Goal: Use online tool/utility: Utilize a website feature to perform a specific function

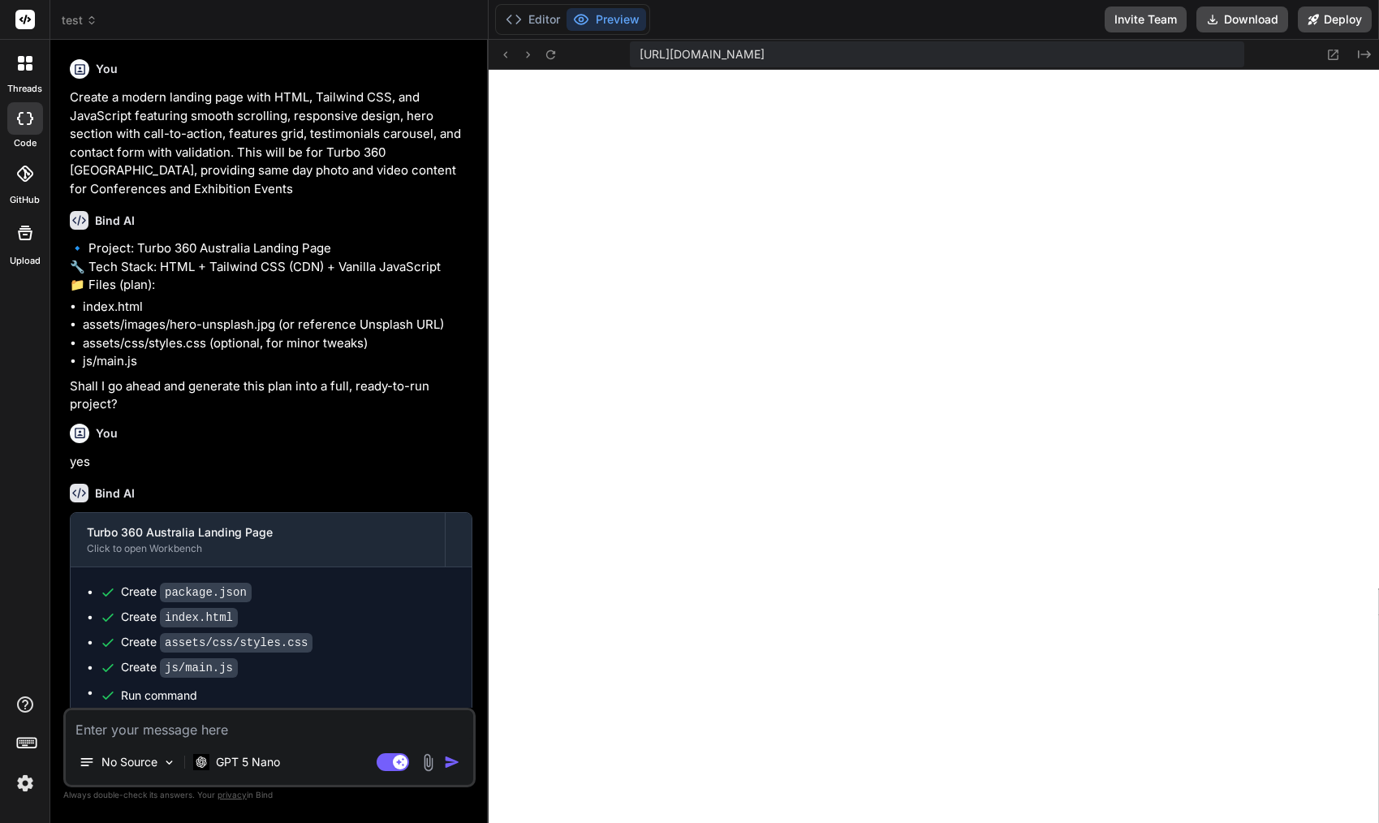
scroll to position [1573, 0]
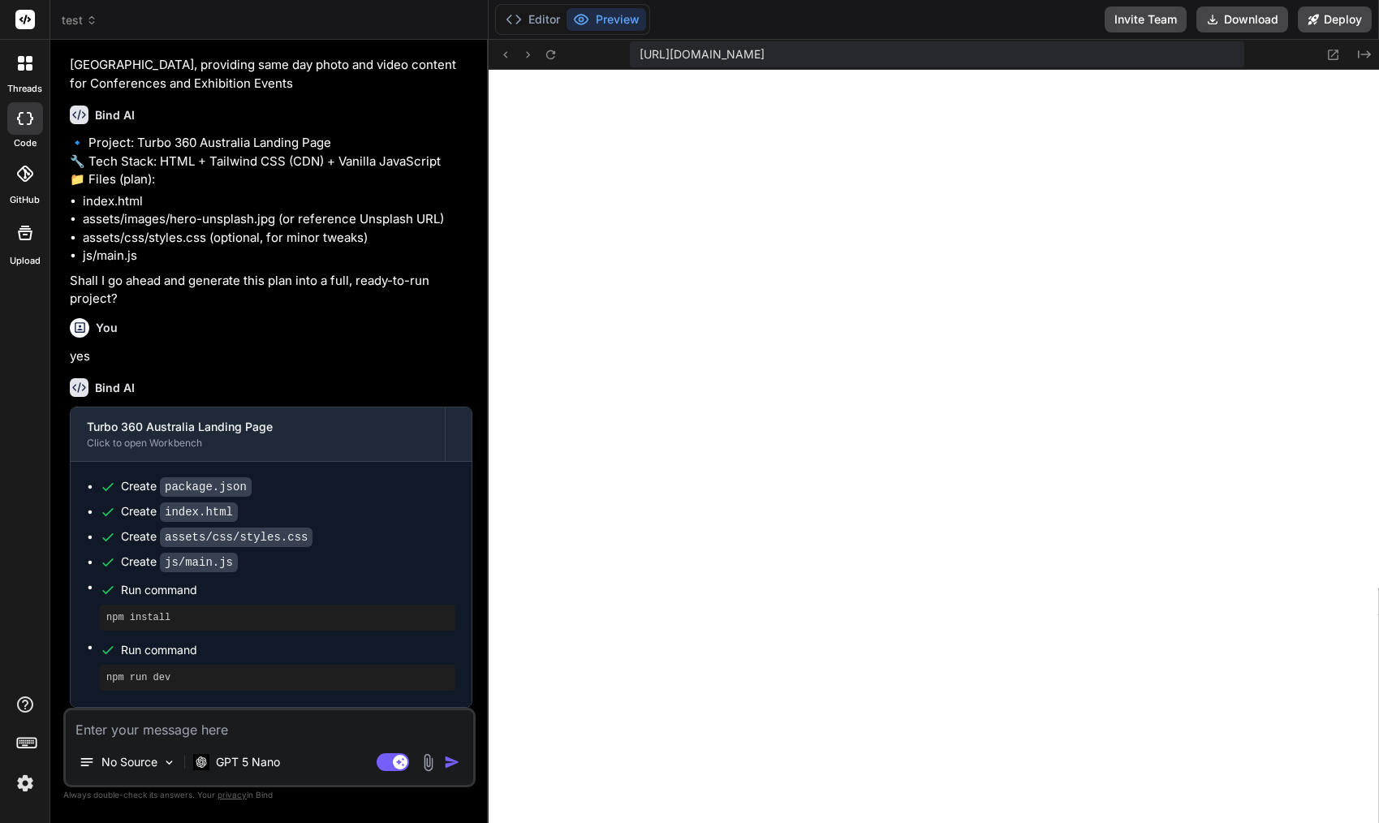
click at [19, 63] on icon at bounding box center [25, 63] width 15 height 15
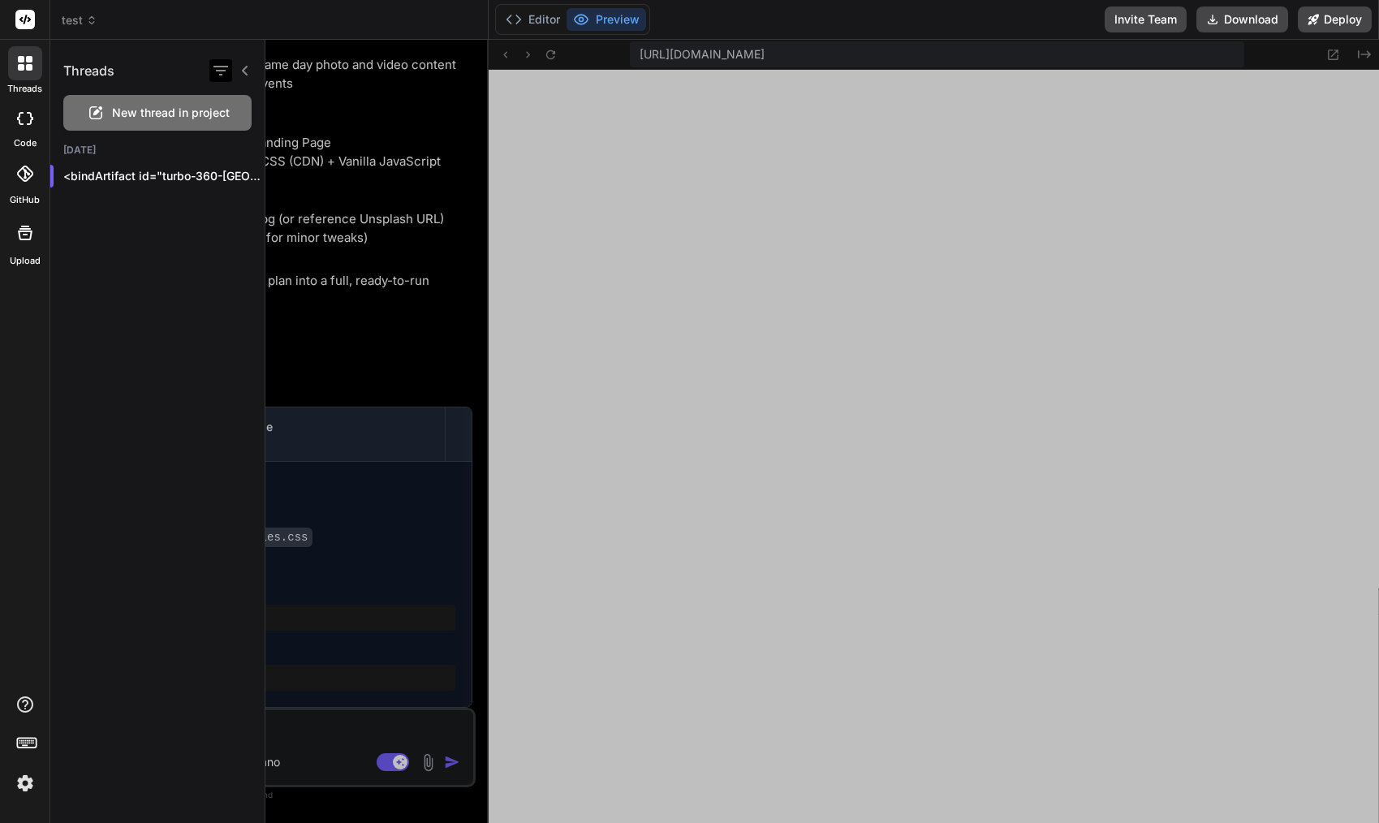
click at [220, 67] on icon "button" at bounding box center [220, 70] width 19 height 19
click at [245, 76] on icon at bounding box center [245, 70] width 13 height 13
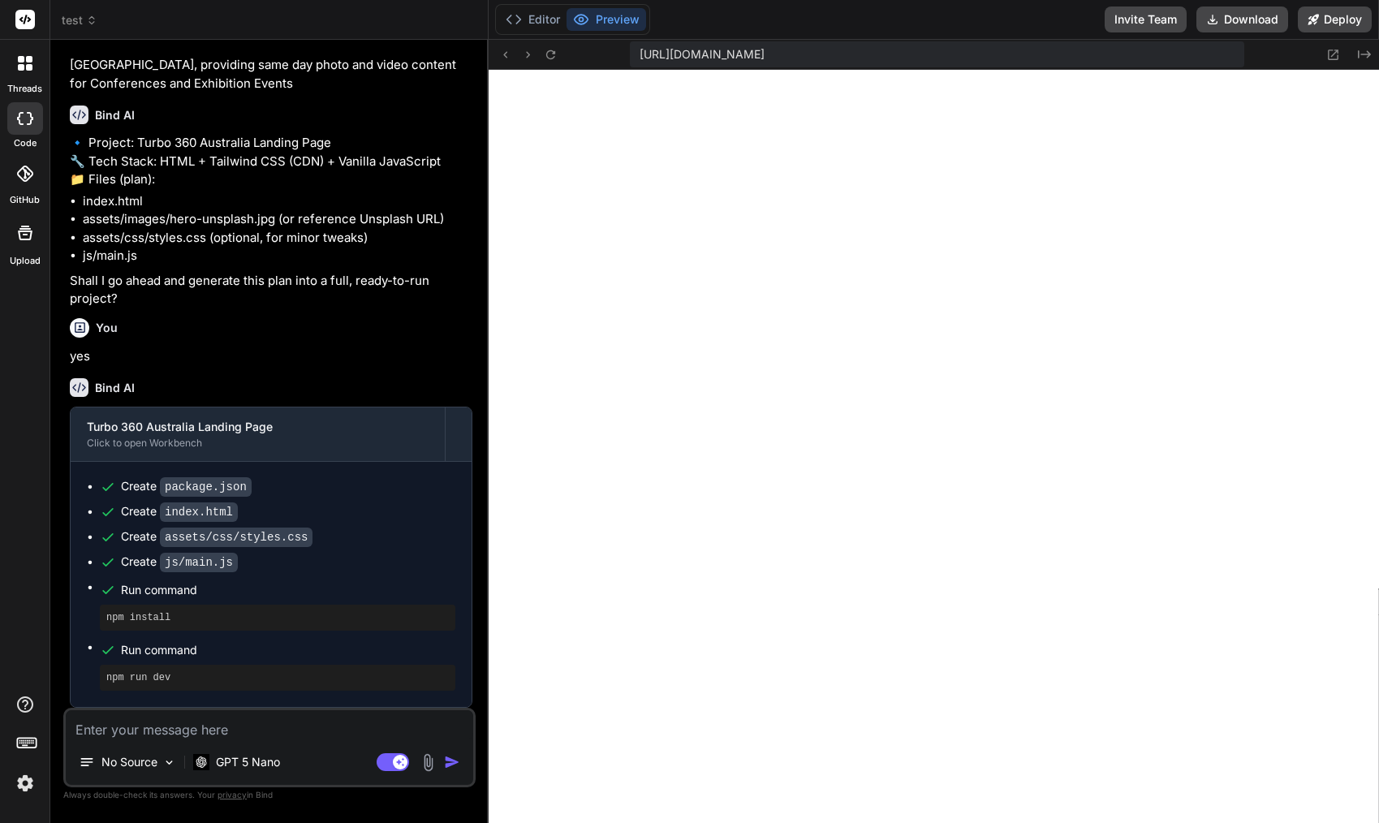
click at [88, 24] on icon at bounding box center [91, 20] width 11 height 11
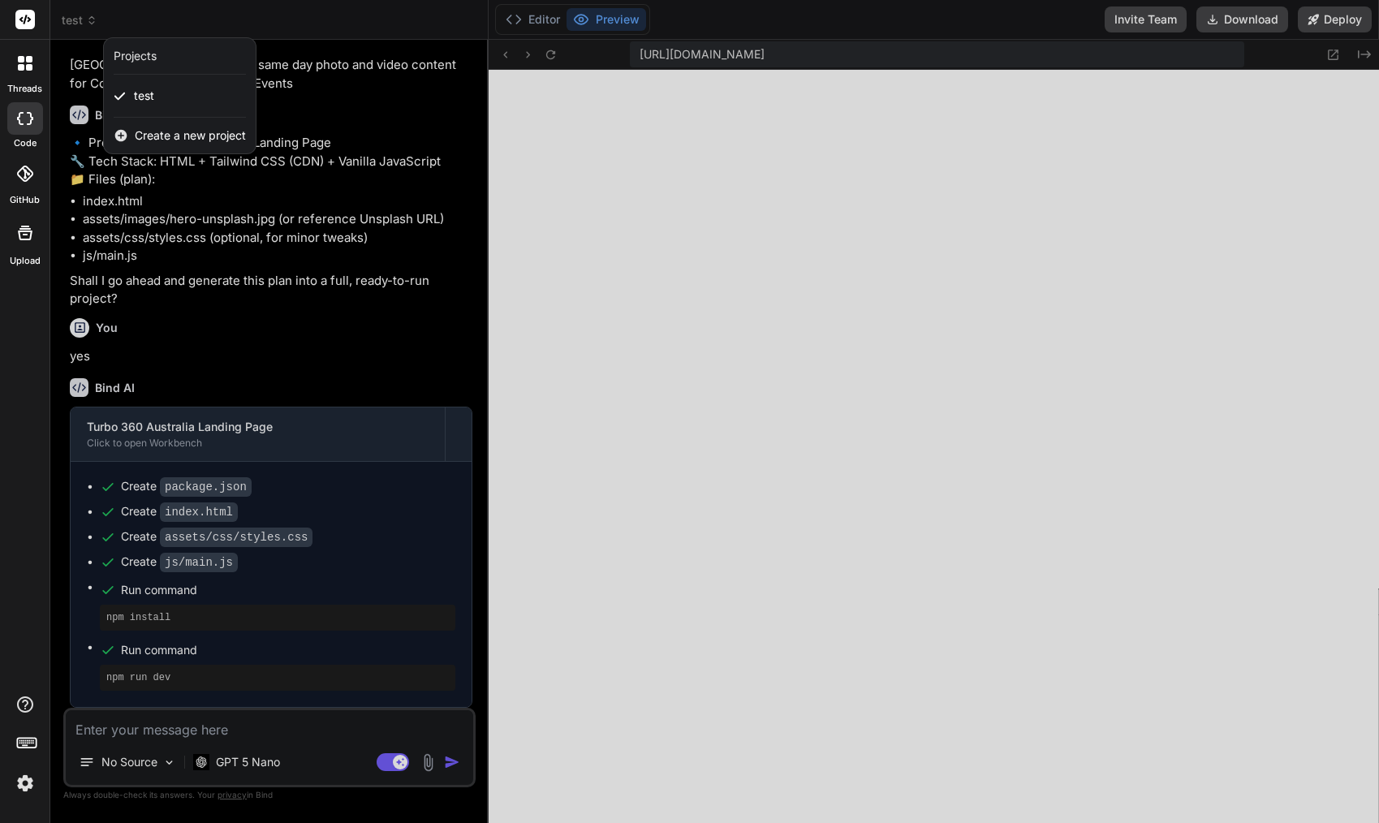
click at [151, 130] on span "Create a new project" at bounding box center [190, 135] width 111 height 16
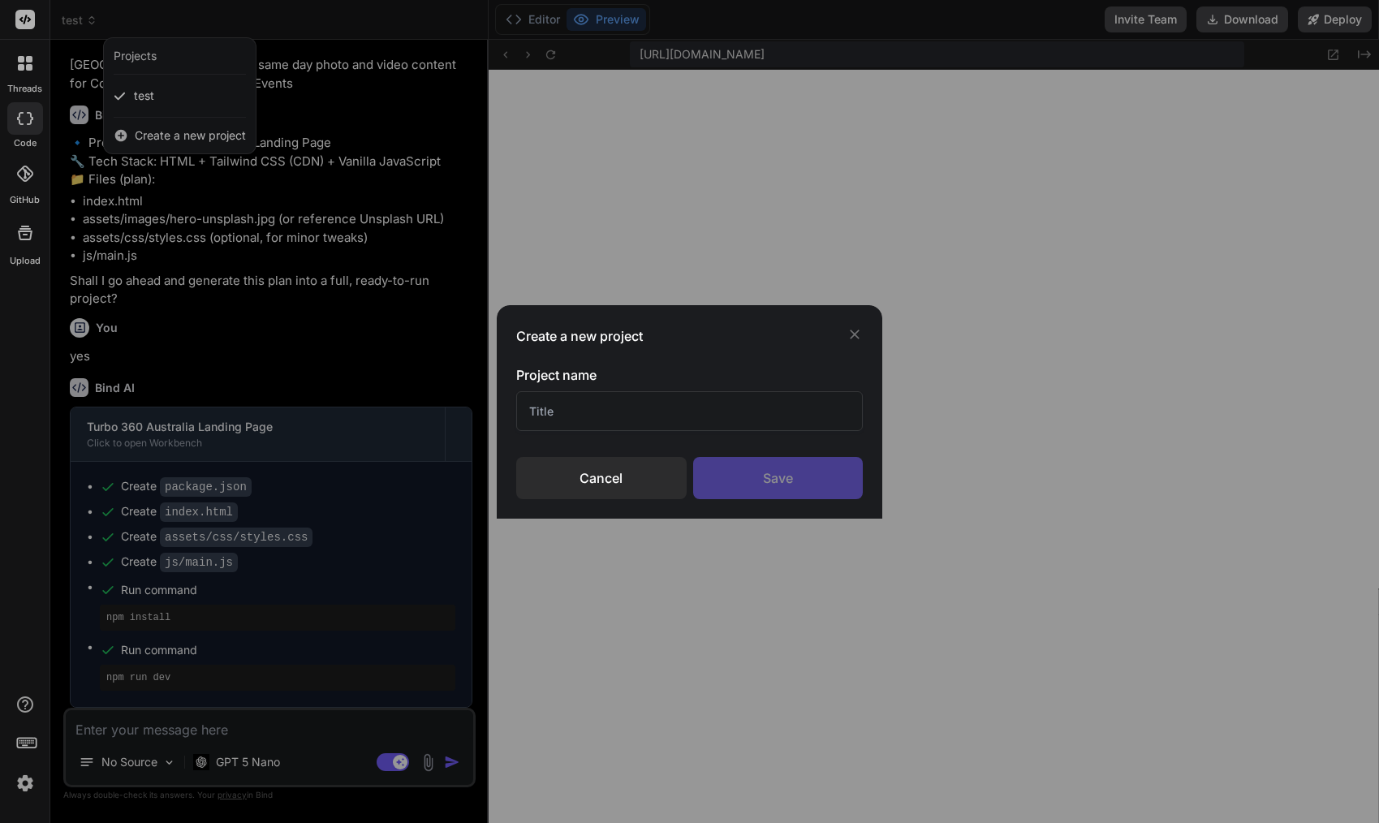
click at [627, 408] on input "text" at bounding box center [689, 411] width 347 height 40
type input "test2"
click at [779, 490] on div "Save" at bounding box center [778, 478] width 170 height 42
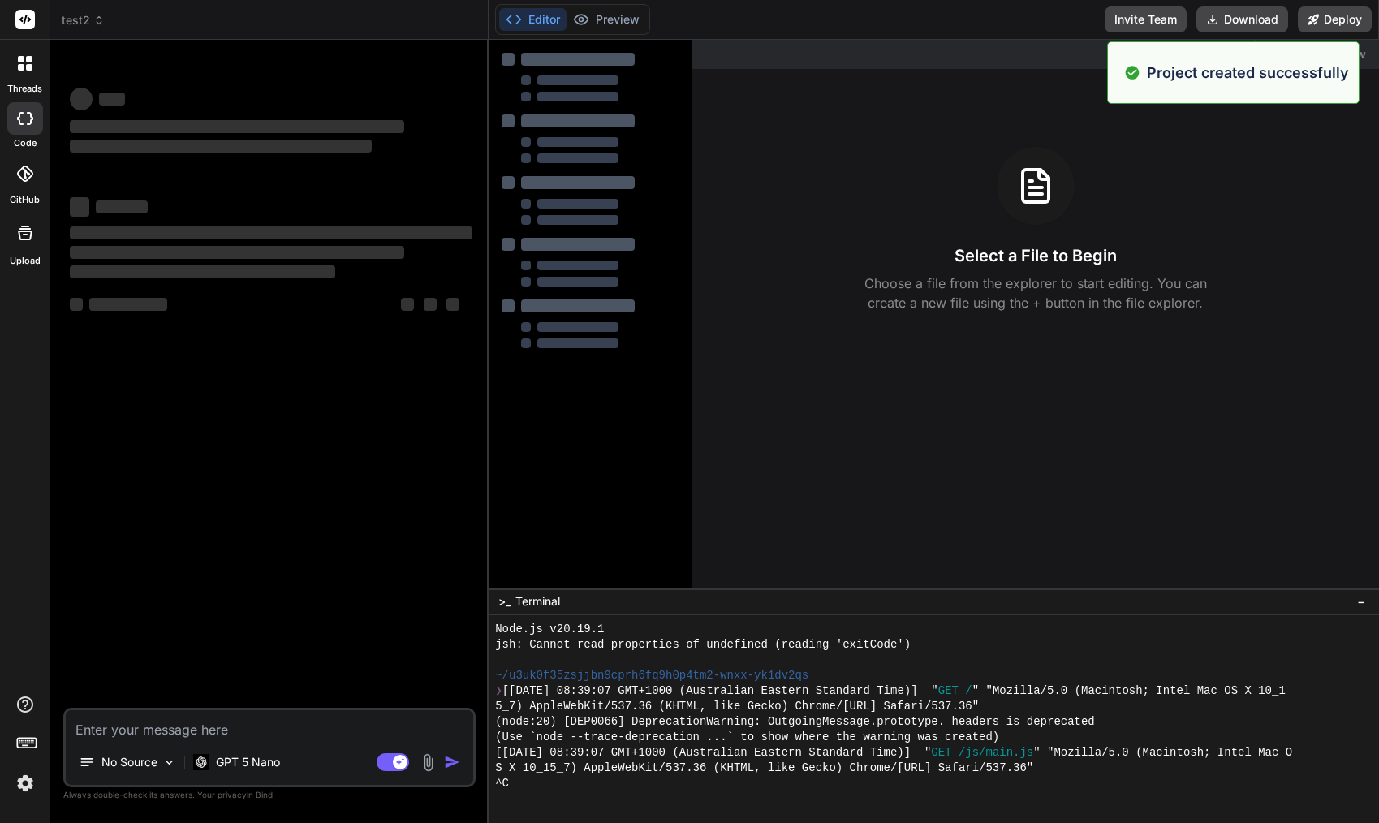
scroll to position [1697, 0]
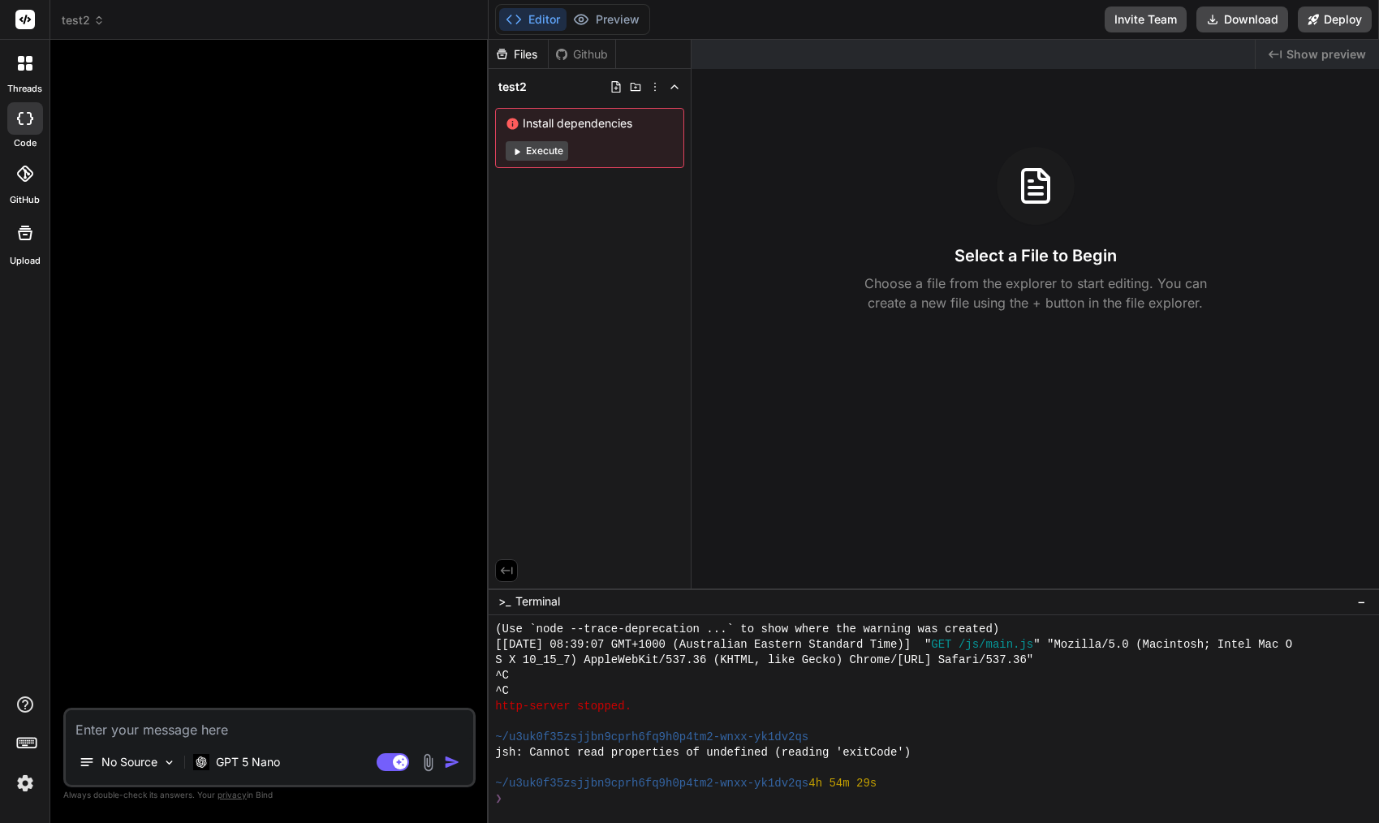
click at [533, 146] on button "Execute" at bounding box center [537, 150] width 63 height 19
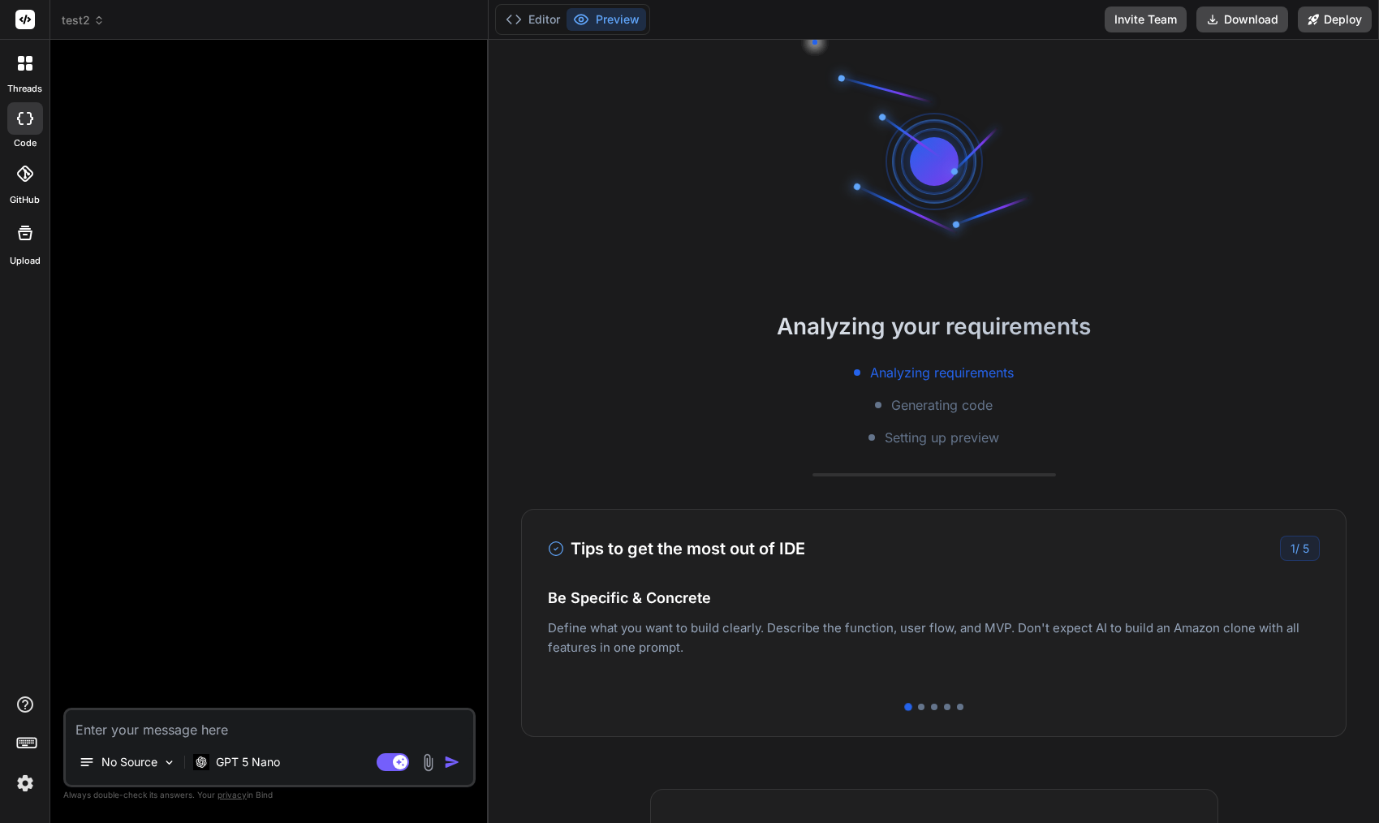
scroll to position [1774, 0]
click at [287, 139] on div at bounding box center [271, 380] width 409 height 655
click at [245, 771] on div "GPT 5 Nano" at bounding box center [237, 762] width 100 height 32
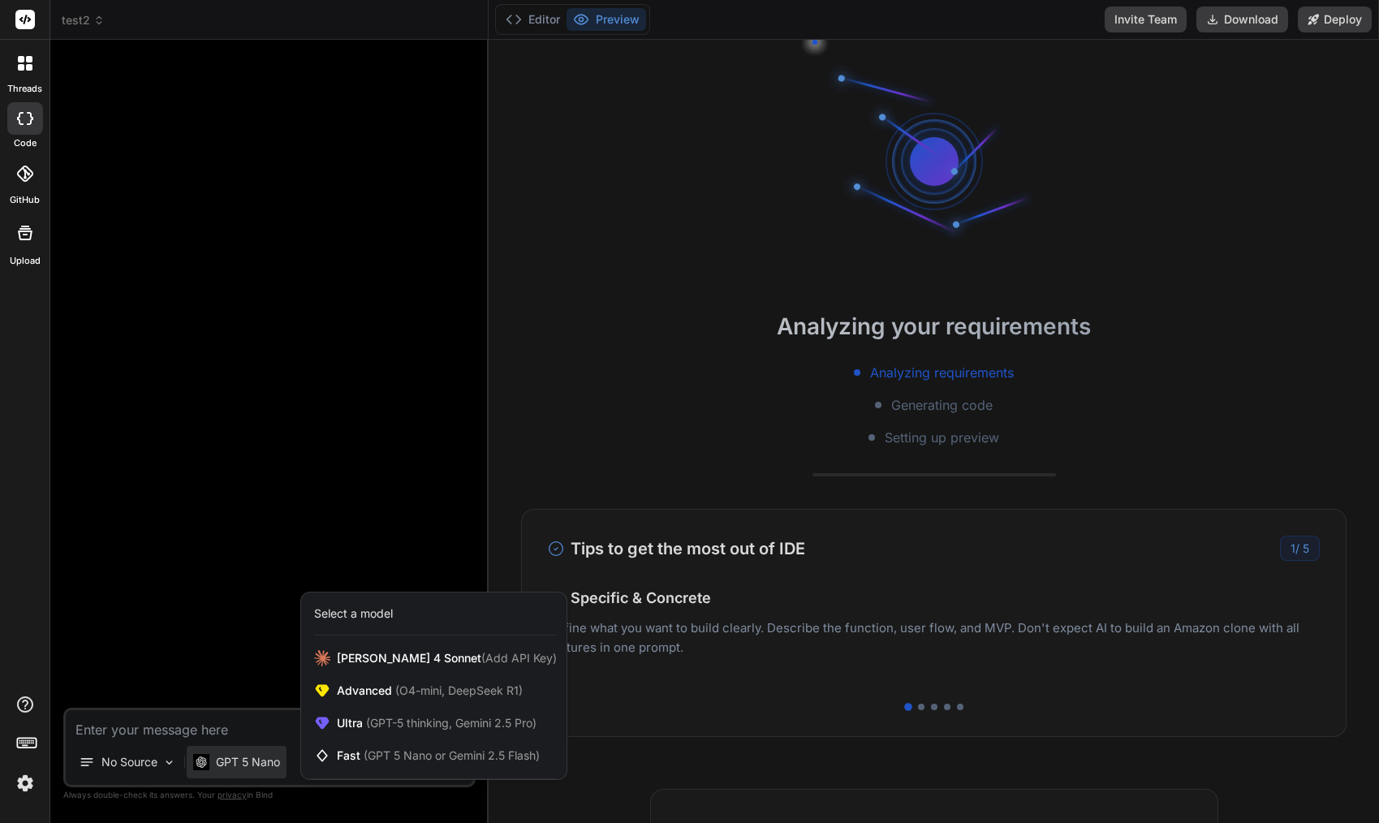
click at [152, 758] on div at bounding box center [689, 411] width 1379 height 823
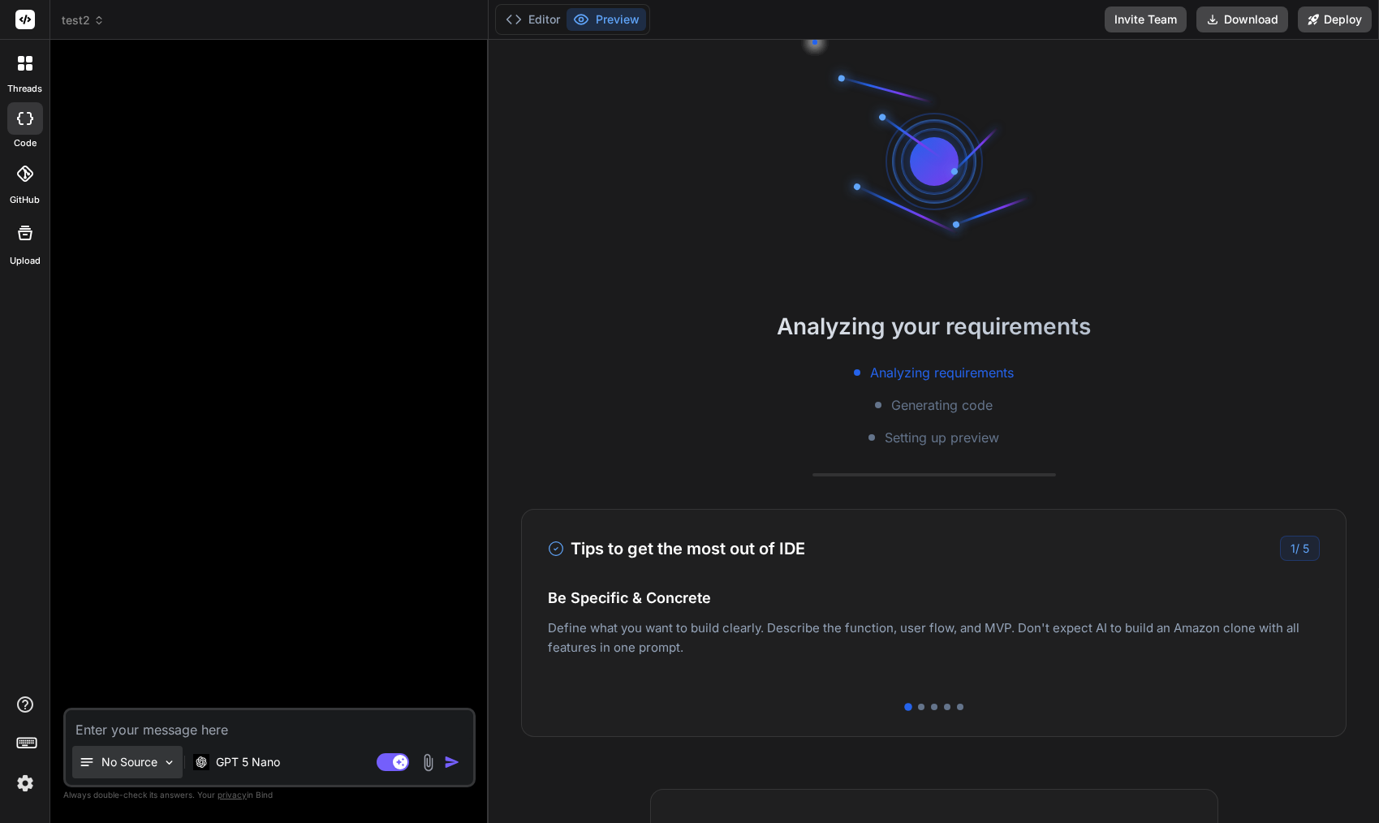
click at [143, 762] on p "No Source" at bounding box center [129, 762] width 56 height 16
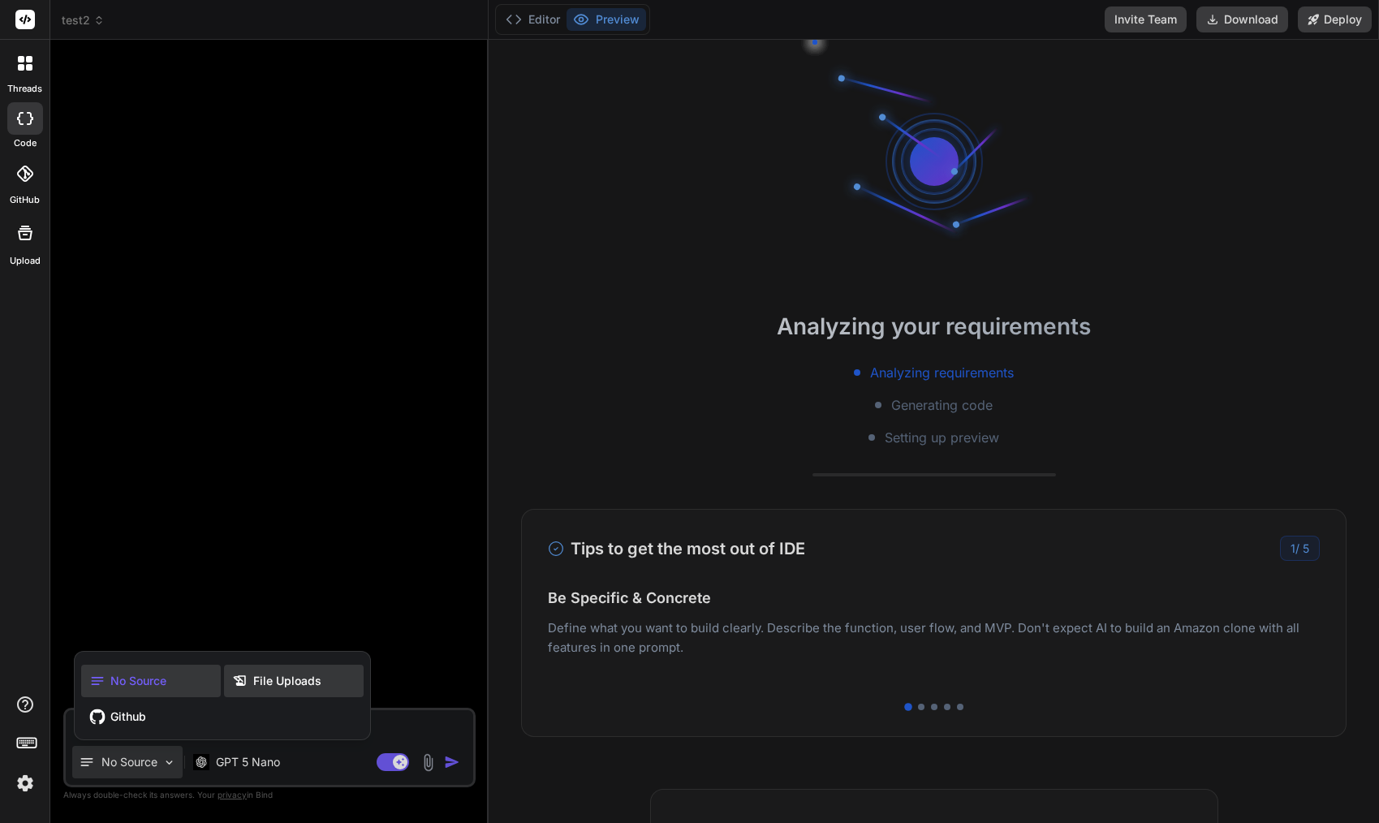
click at [286, 680] on span "File Uploads" at bounding box center [287, 681] width 68 height 16
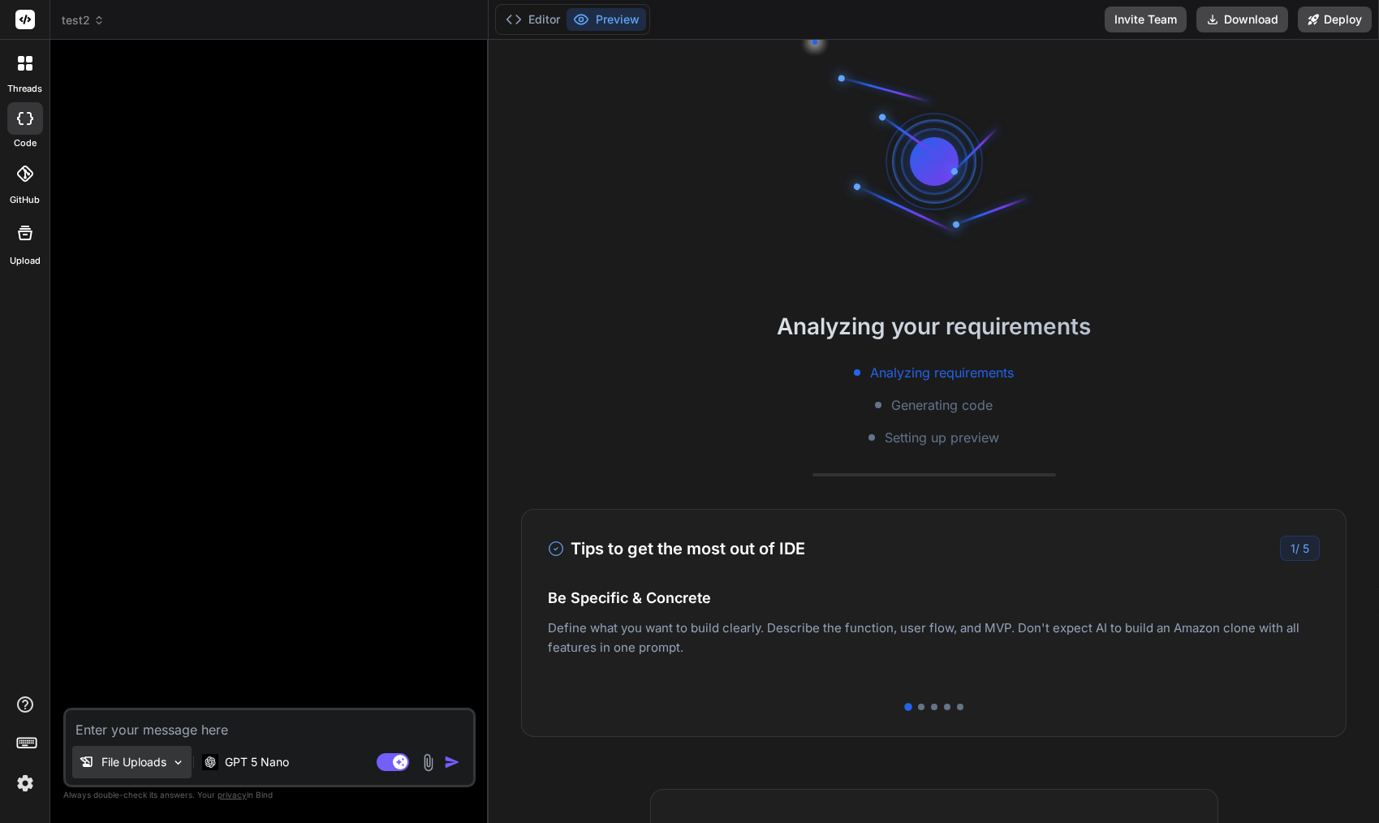
click at [152, 759] on p "File Uploads" at bounding box center [133, 762] width 65 height 16
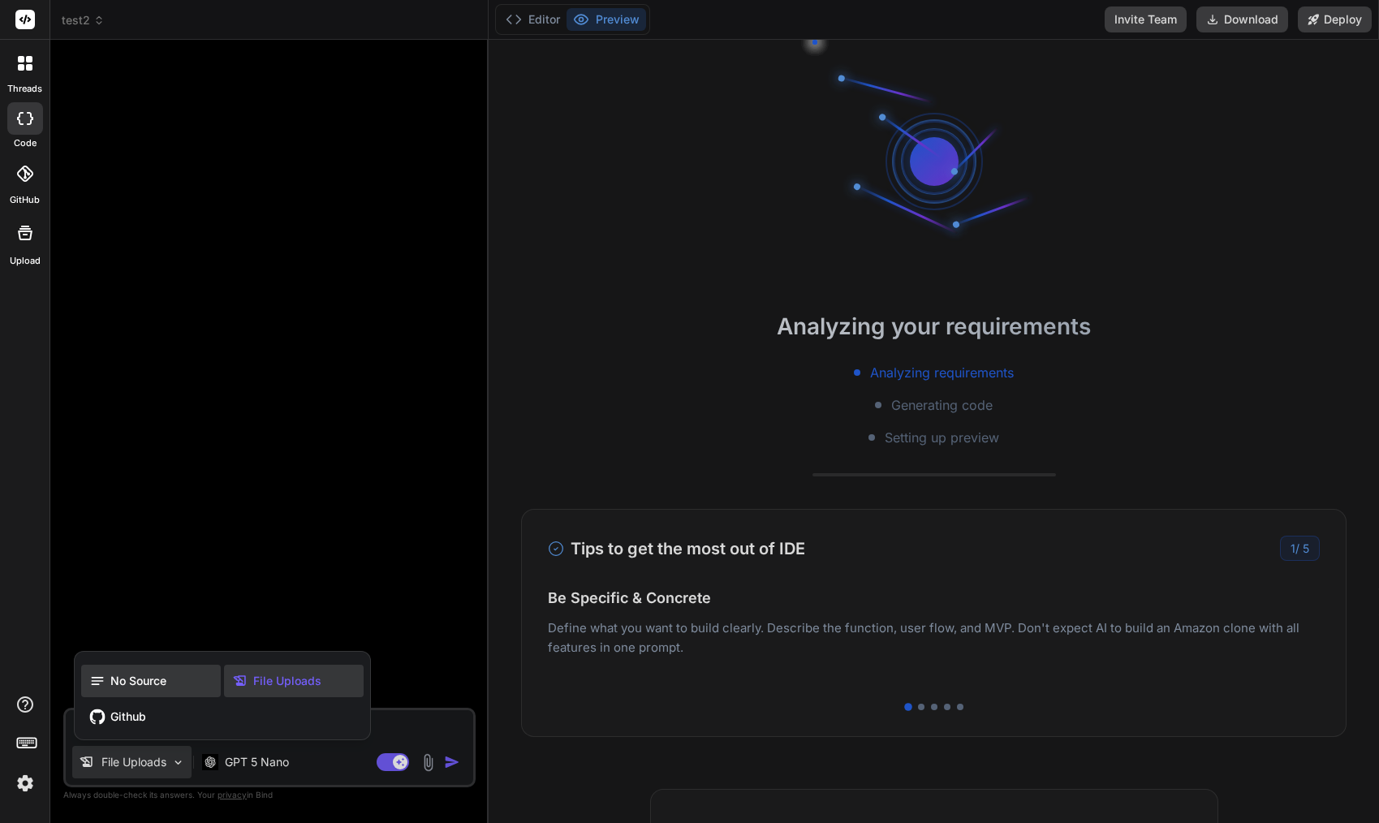
click at [129, 682] on span "No Source" at bounding box center [138, 681] width 56 height 16
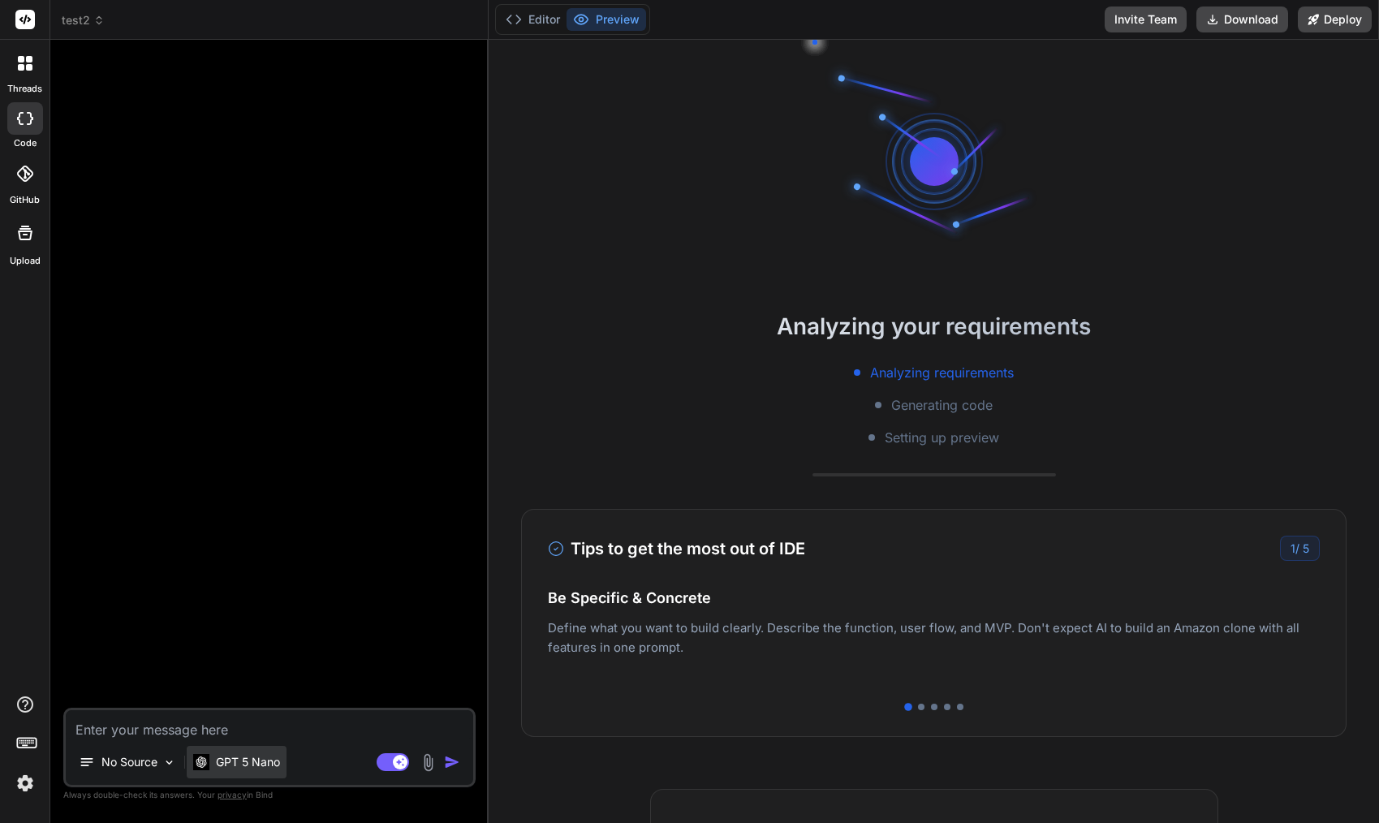
click at [247, 764] on p "GPT 5 Nano" at bounding box center [248, 762] width 64 height 16
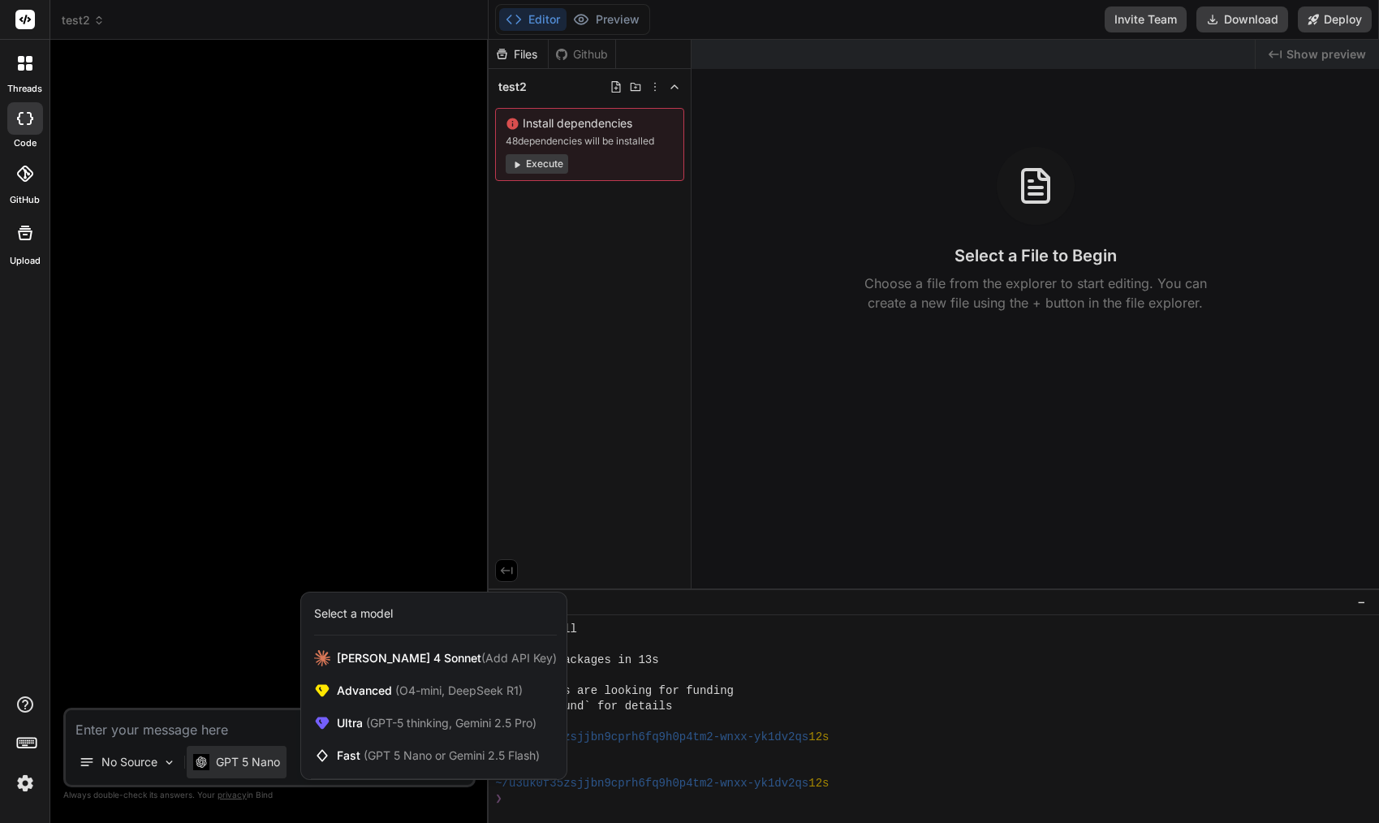
click at [247, 764] on div at bounding box center [689, 411] width 1379 height 823
type textarea "x"
